Goal: Information Seeking & Learning: Check status

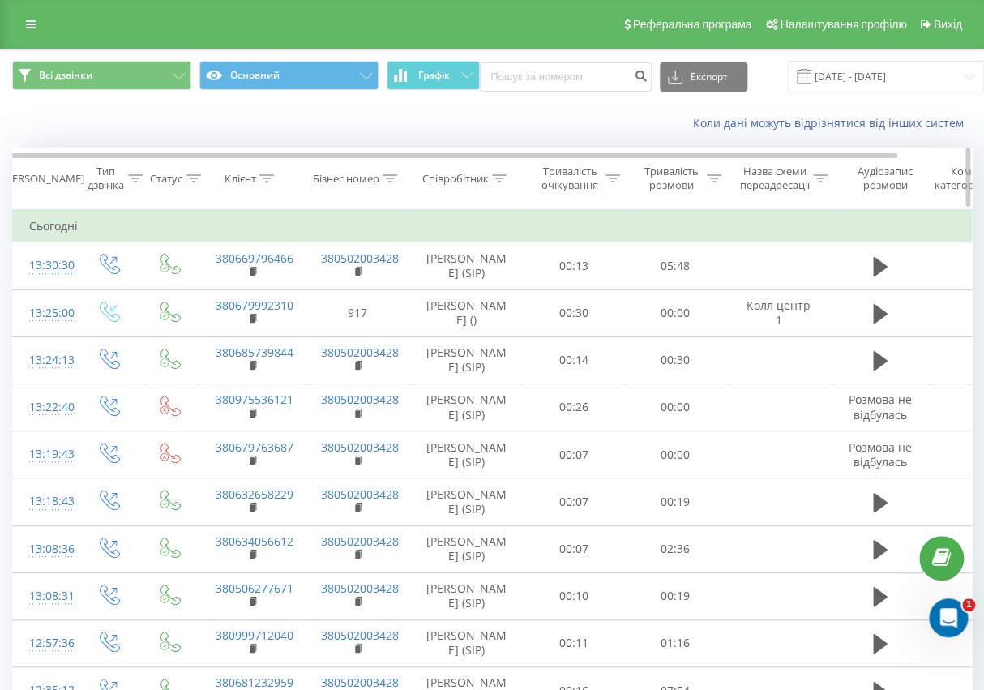
click at [196, 175] on icon at bounding box center [193, 178] width 15 height 8
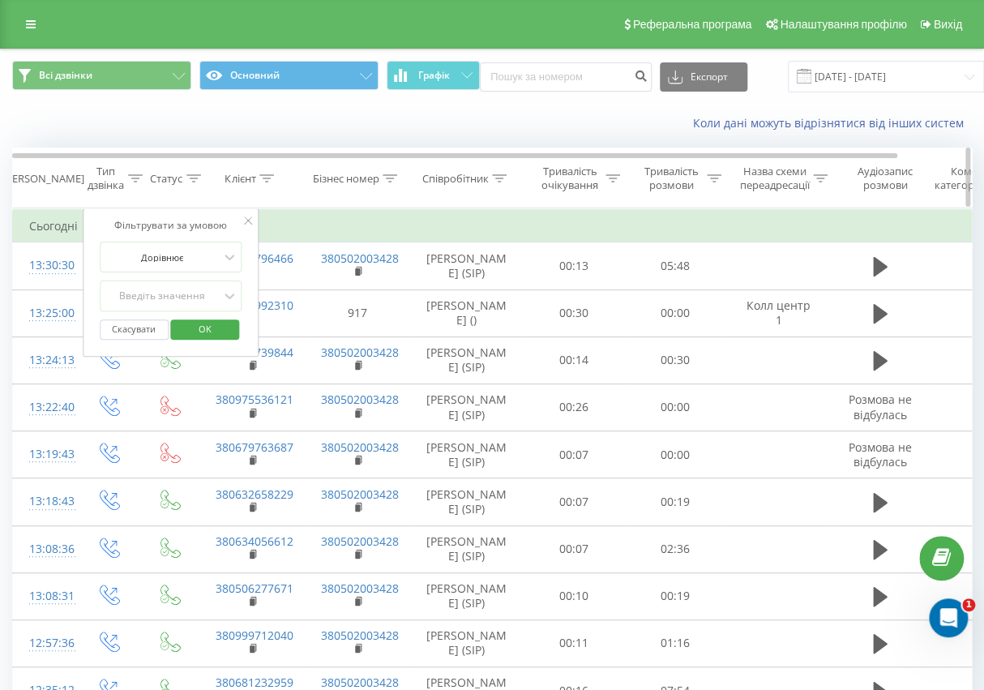
click at [288, 197] on th "Клієнт" at bounding box center [251, 178] width 105 height 60
click at [247, 216] on icon at bounding box center [248, 220] width 8 height 8
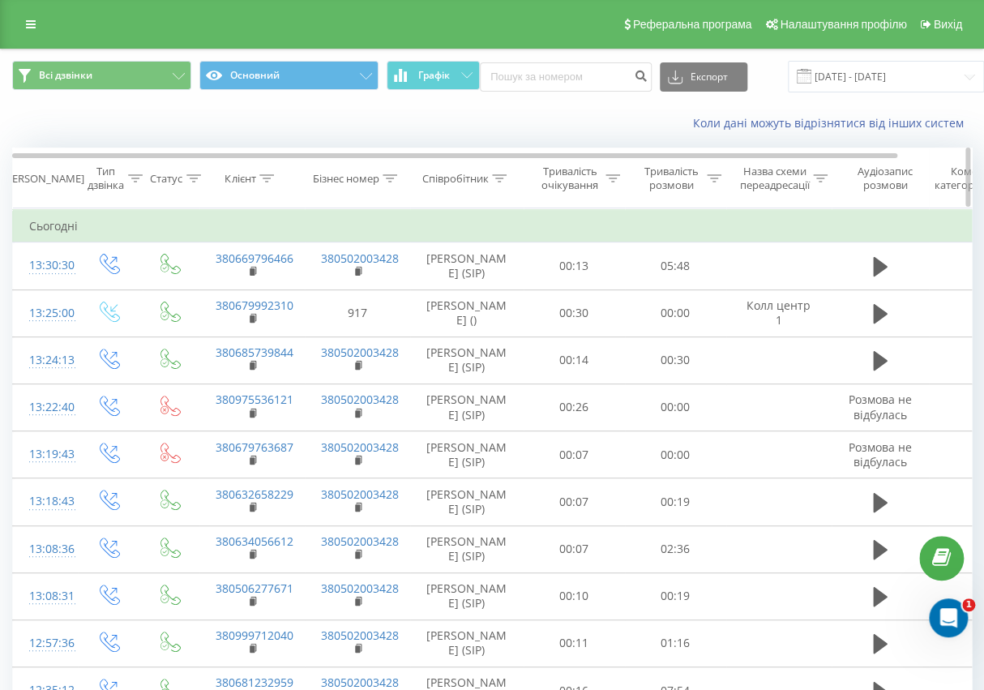
click at [129, 174] on icon at bounding box center [135, 178] width 15 height 8
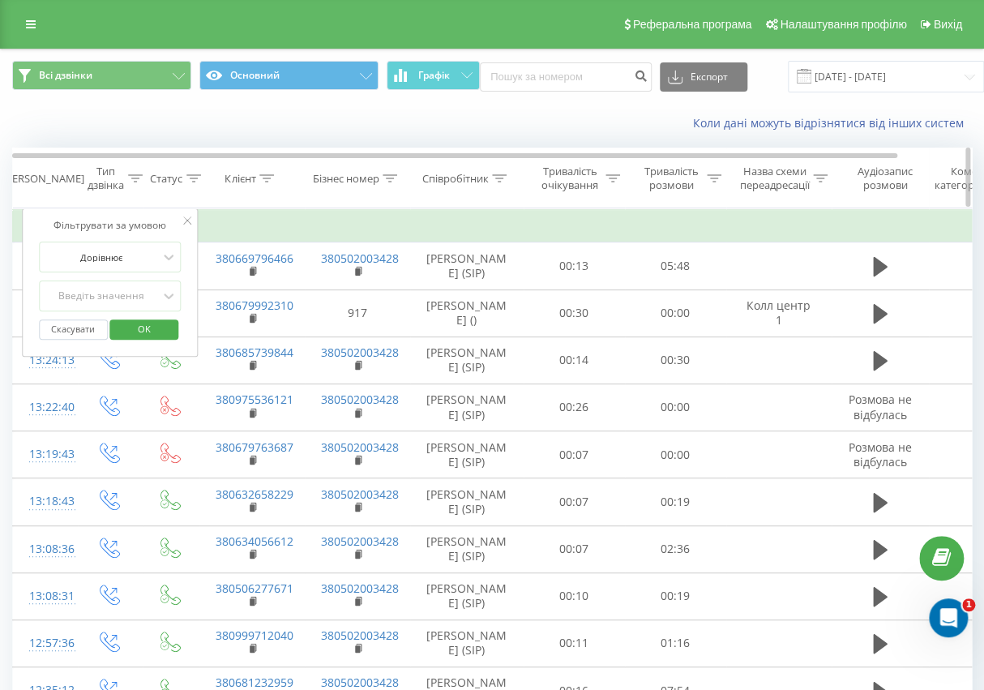
click at [262, 201] on th "Клієнт" at bounding box center [251, 178] width 105 height 60
click at [187, 218] on icon at bounding box center [187, 220] width 8 height 8
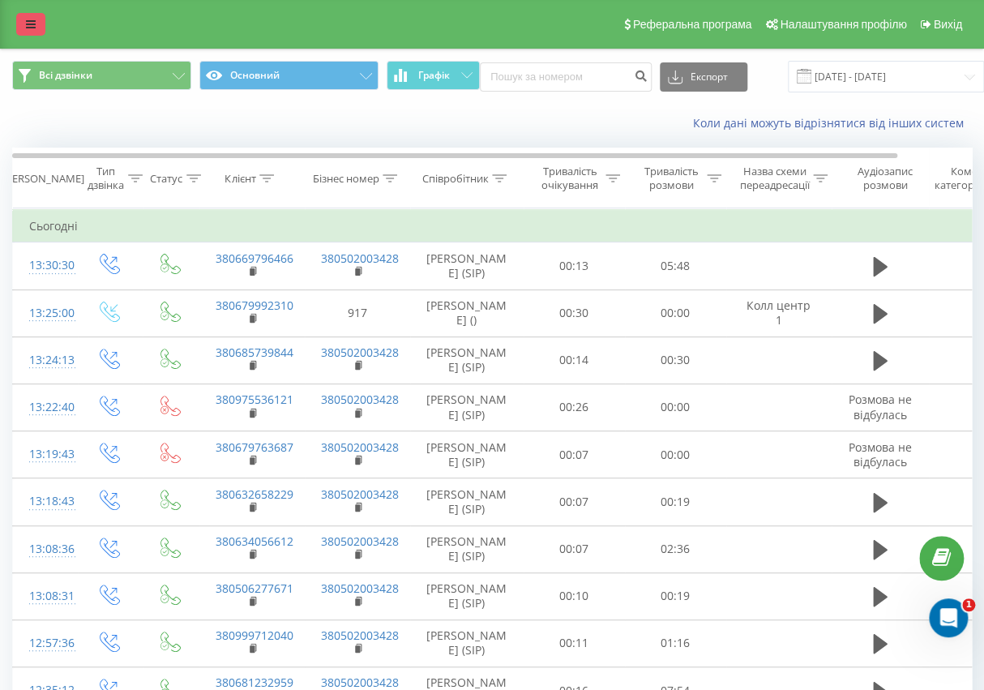
click at [32, 19] on icon at bounding box center [31, 24] width 10 height 11
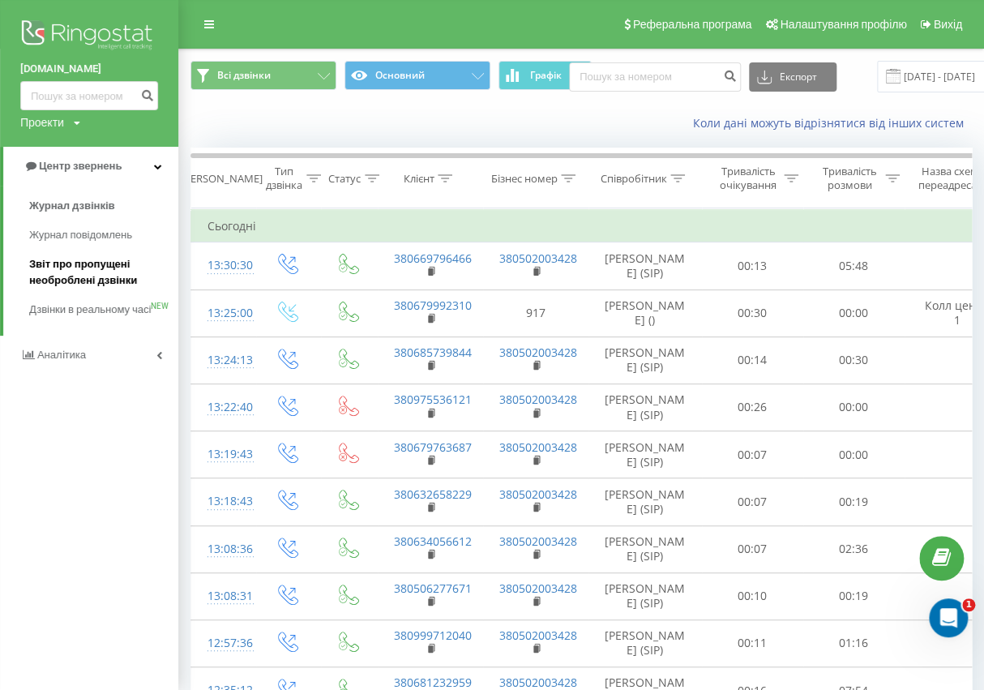
click at [66, 263] on span "Звіт про пропущені необроблені дзвінки" at bounding box center [99, 272] width 141 height 32
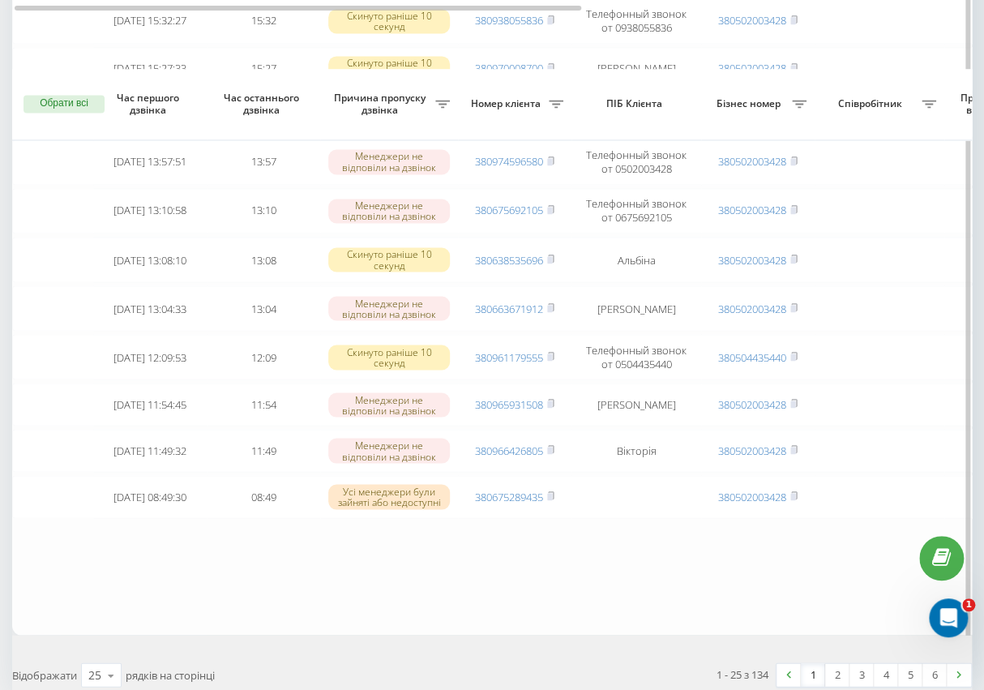
scroll to position [1058, 0]
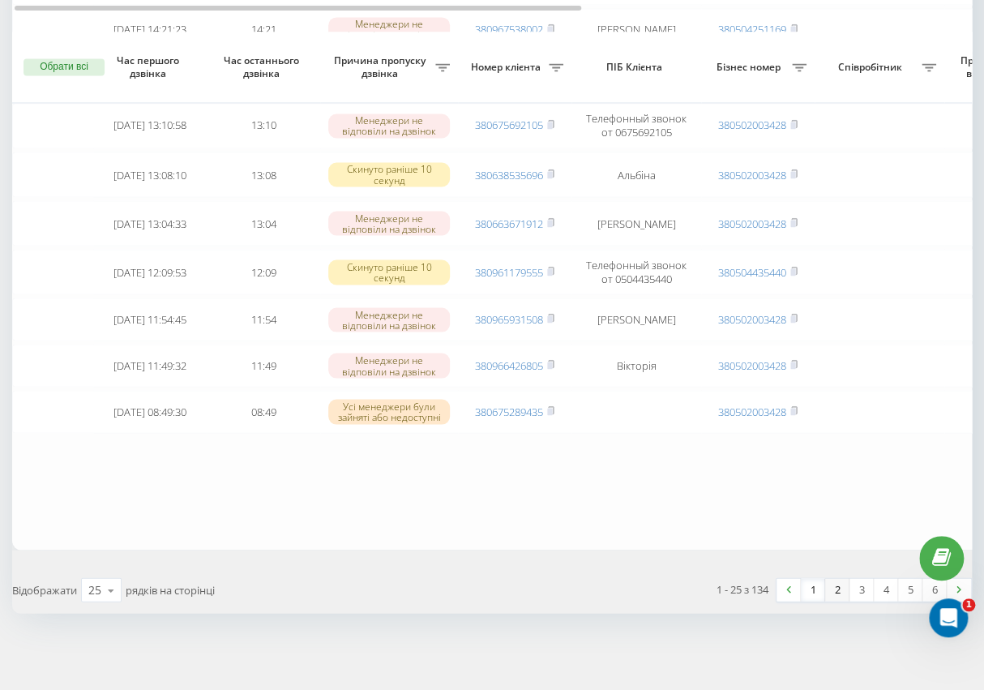
click at [837, 591] on link "2" at bounding box center [837, 589] width 24 height 23
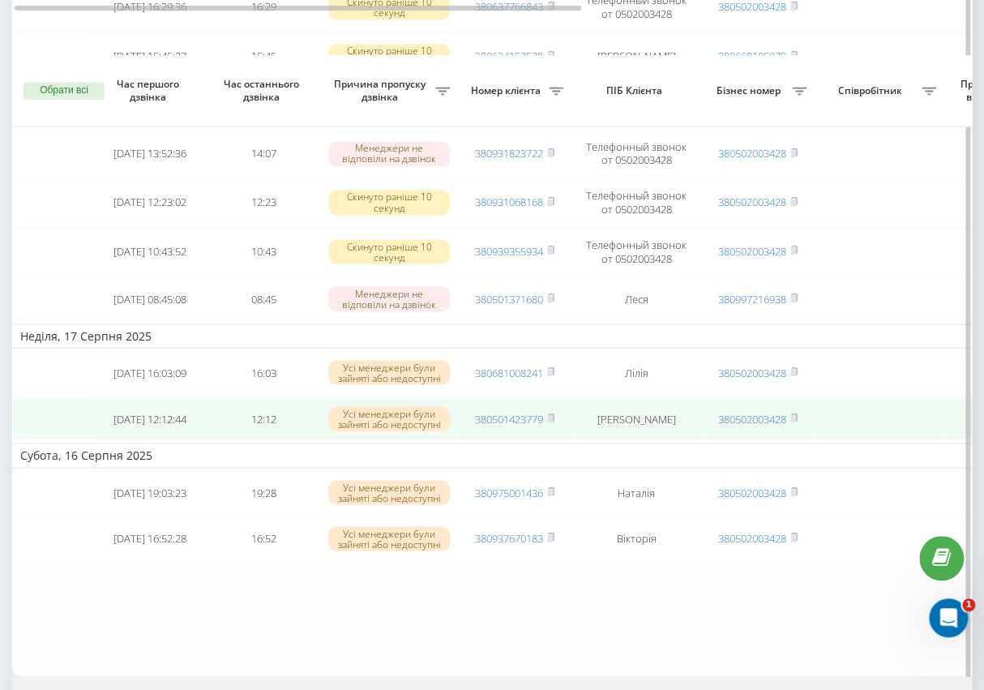
scroll to position [1113, 0]
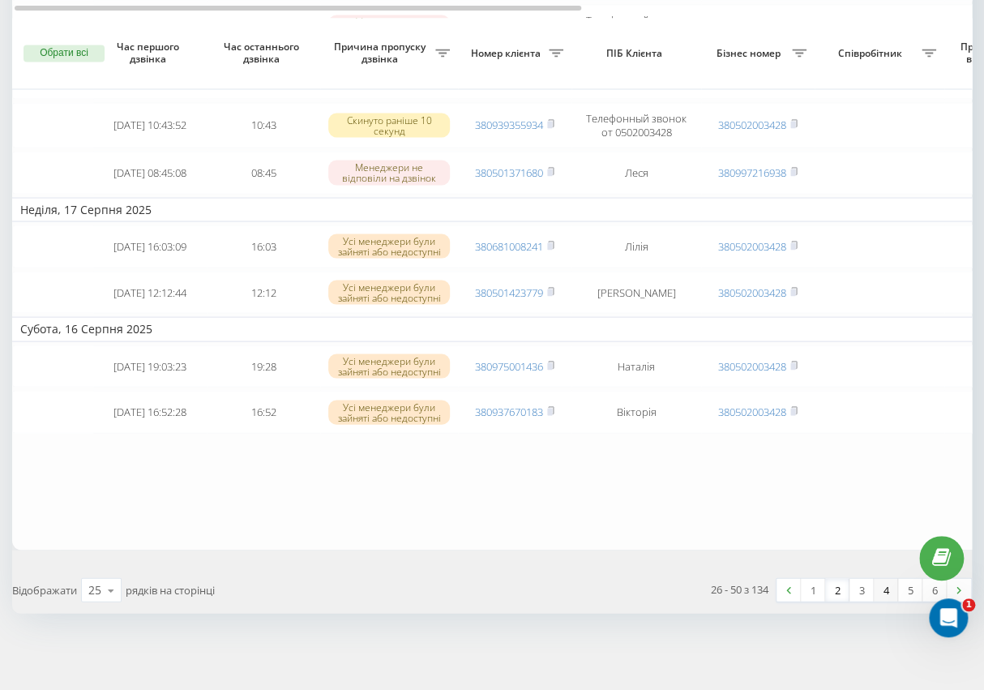
click at [879, 587] on link "4" at bounding box center [885, 589] width 24 height 23
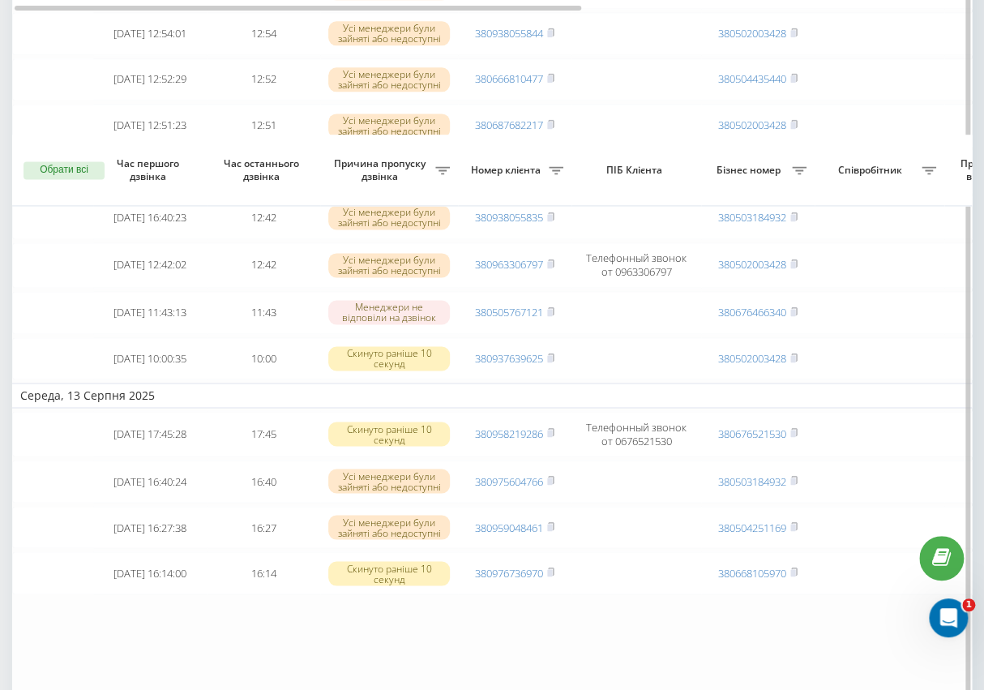
scroll to position [1031, 0]
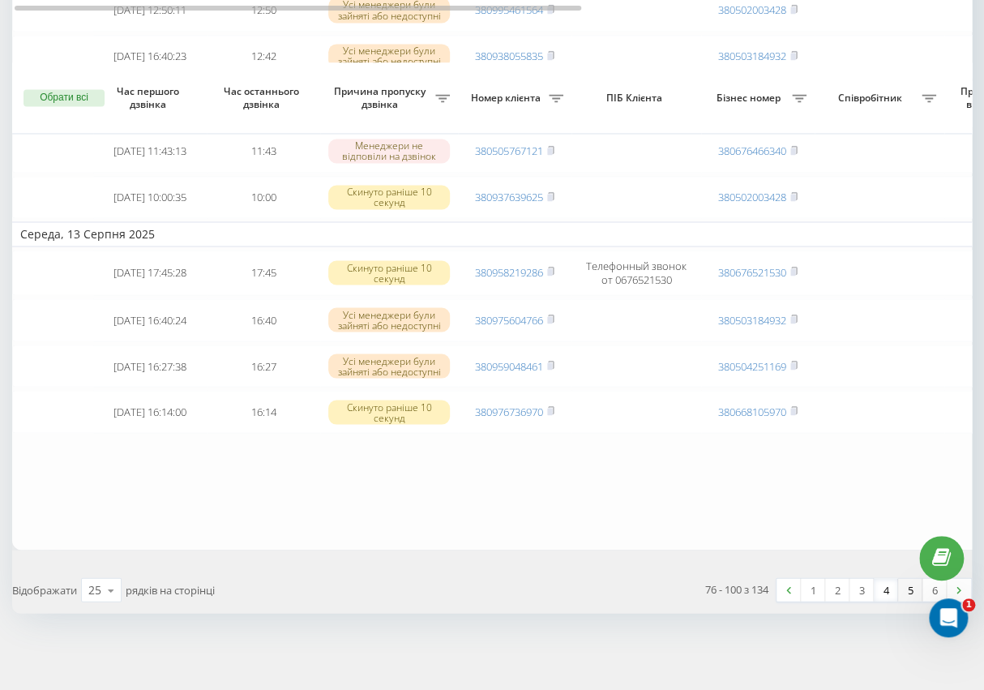
click at [904, 589] on link "5" at bounding box center [910, 589] width 24 height 23
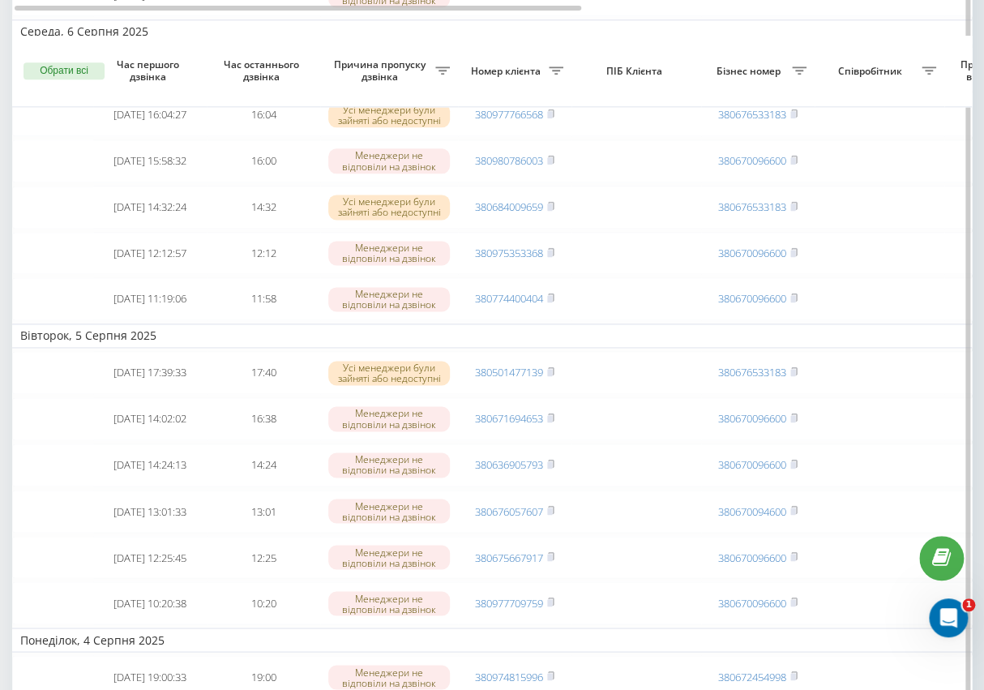
scroll to position [972, 0]
